Goal: Communication & Community: Answer question/provide support

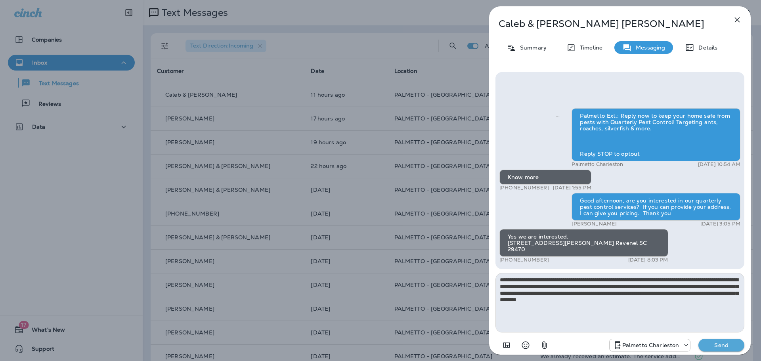
click at [740, 19] on icon "button" at bounding box center [738, 20] width 10 height 10
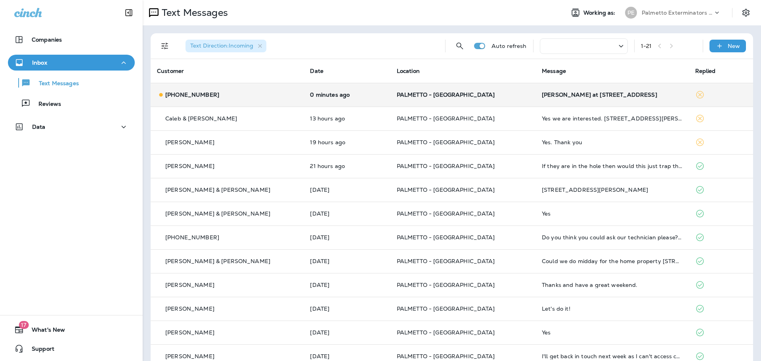
click at [206, 92] on p "[PHONE_NUMBER]" at bounding box center [192, 95] width 54 height 6
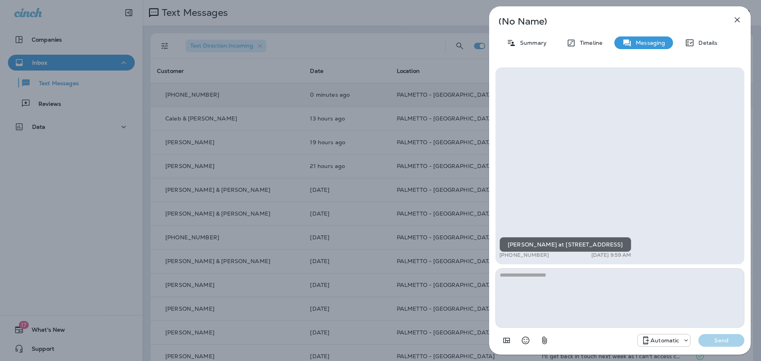
click at [578, 185] on div "[PERSON_NAME] at [STREET_ADDRESS] +1 (704) 562-4920 [DATE] 9:59 AM" at bounding box center [620, 165] width 249 height 197
click at [737, 22] on icon "button" at bounding box center [738, 20] width 10 height 10
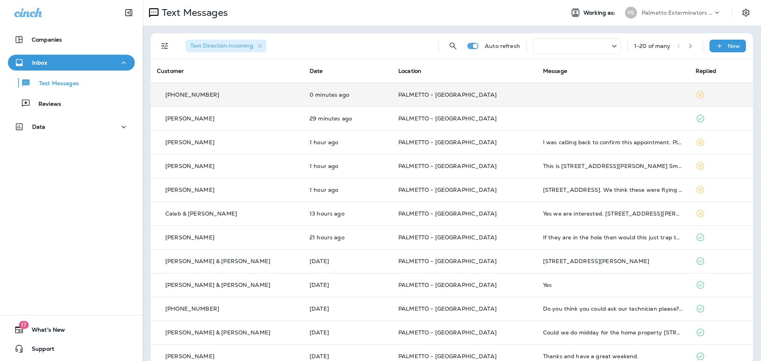
click at [204, 92] on p "[PHONE_NUMBER]" at bounding box center [192, 95] width 54 height 6
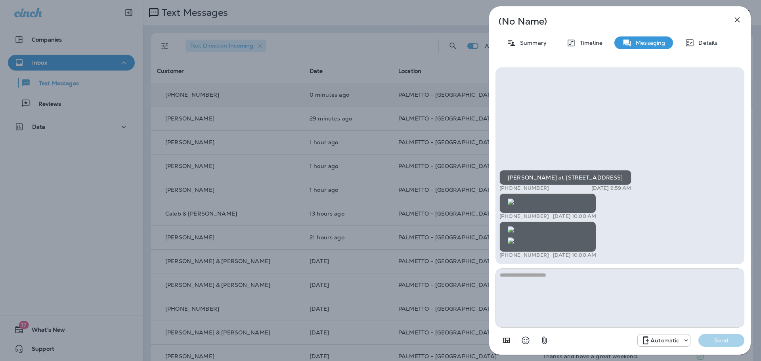
click at [514, 237] on img at bounding box center [511, 240] width 6 height 6
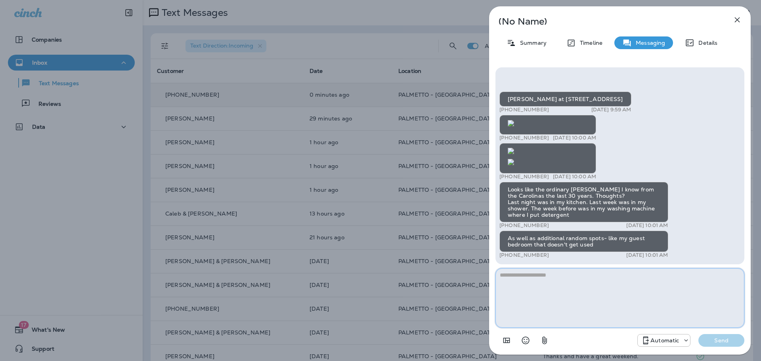
click at [570, 286] on textarea at bounding box center [620, 297] width 249 height 59
click at [570, 274] on textarea at bounding box center [620, 297] width 249 height 59
type textarea "**********"
click at [717, 335] on button "Send" at bounding box center [721, 340] width 46 height 13
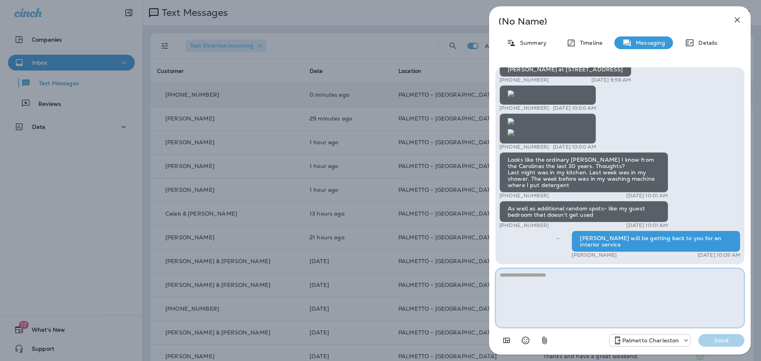
click at [523, 276] on textarea at bounding box center [620, 297] width 249 height 59
click at [509, 277] on textarea at bounding box center [620, 297] width 249 height 59
type textarea "*"
click at [737, 20] on icon "button" at bounding box center [737, 19] width 5 height 5
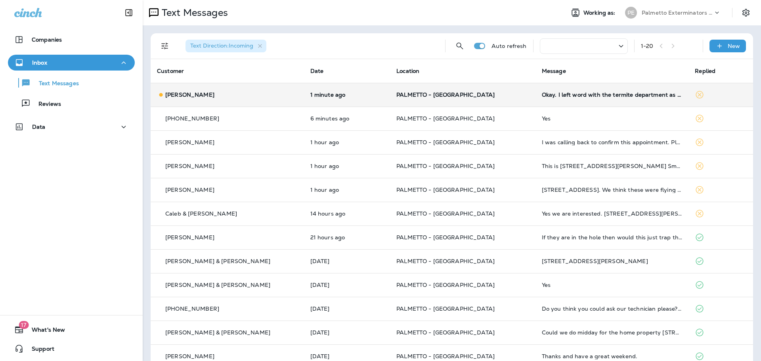
click at [178, 94] on p "Allison Killian" at bounding box center [189, 95] width 49 height 6
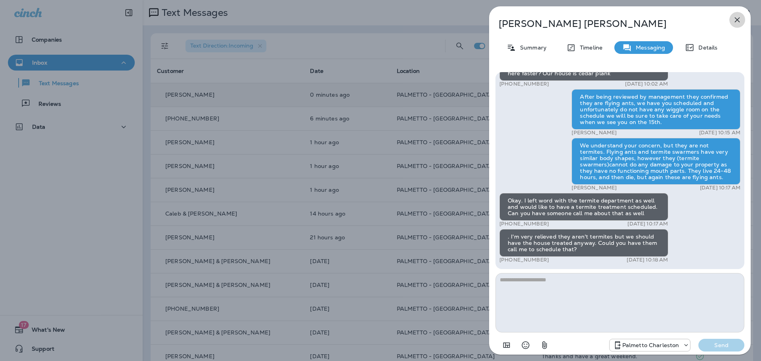
click at [739, 17] on icon "button" at bounding box center [738, 20] width 10 height 10
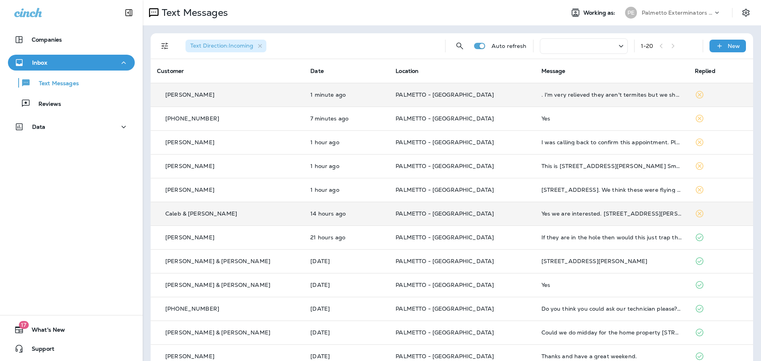
click at [180, 214] on p "Caleb & [PERSON_NAME]" at bounding box center [201, 213] width 72 height 6
